Goal: Check status: Check status

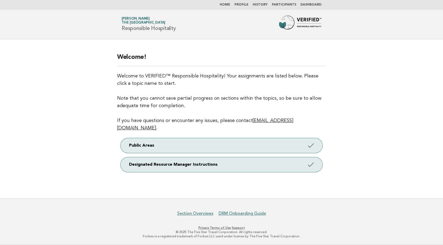
click at [302, 2] on nav "Home Profile History Participants Dashboard" at bounding box center [221, 4] width 443 height 9
click at [306, 6] on link "Dashboard" at bounding box center [310, 4] width 21 height 3
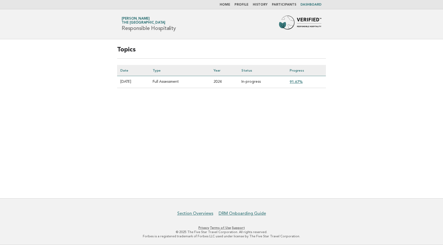
click at [302, 83] on link "91.67%" at bounding box center [295, 81] width 13 height 4
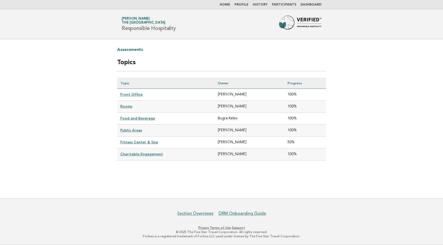
click at [145, 142] on link "Fitness Center & Spa" at bounding box center [139, 142] width 38 height 4
